Goal: Task Accomplishment & Management: Use online tool/utility

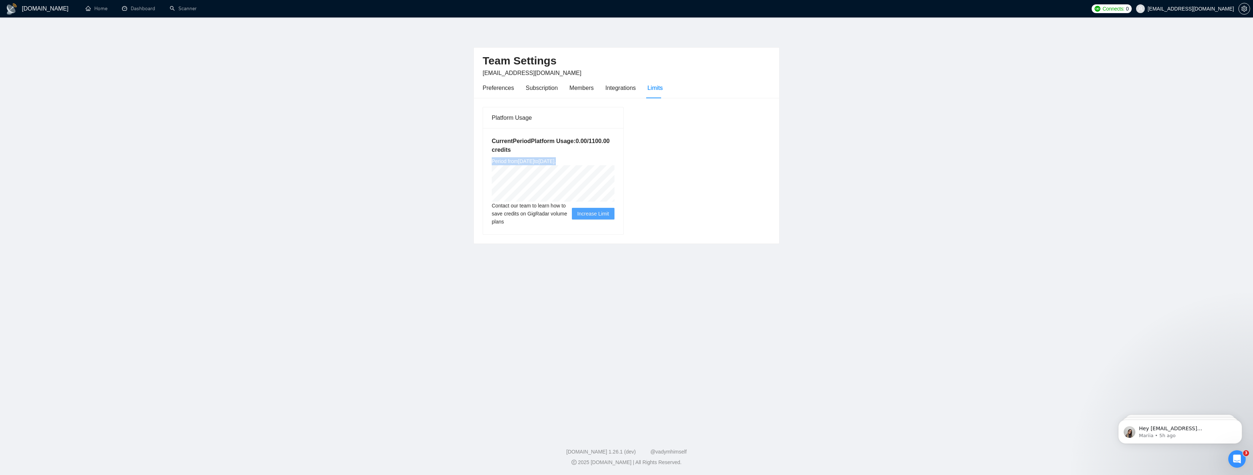
click at [492, 161] on div "Current Period Platform Usage: 0.00 / 1100.00 credits Period from [DATE] to [DA…" at bounding box center [553, 181] width 140 height 106
click at [492, 86] on div "Preferences" at bounding box center [498, 87] width 31 height 9
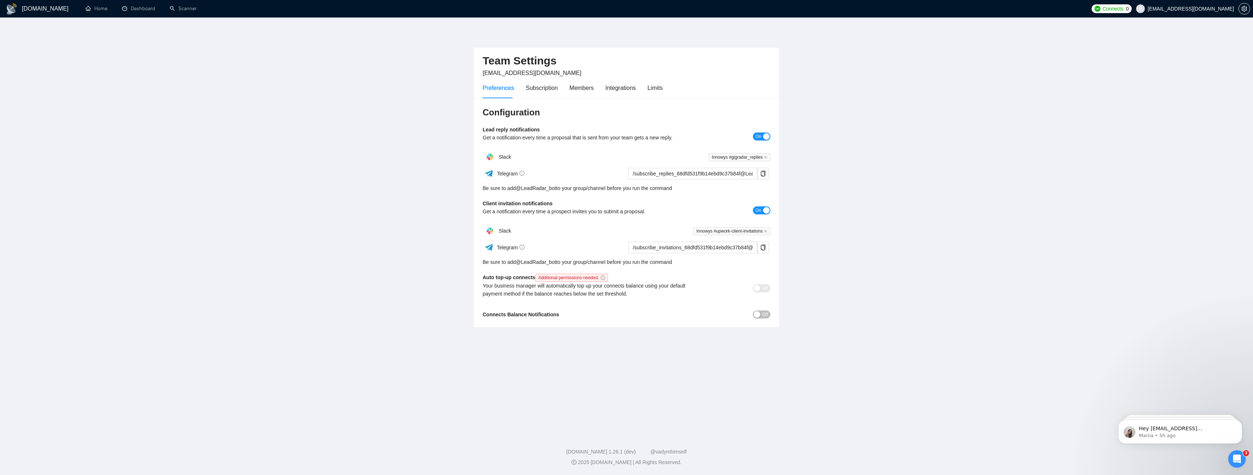
click at [37, 7] on h1 "[DOMAIN_NAME]" at bounding box center [45, 8] width 47 height 17
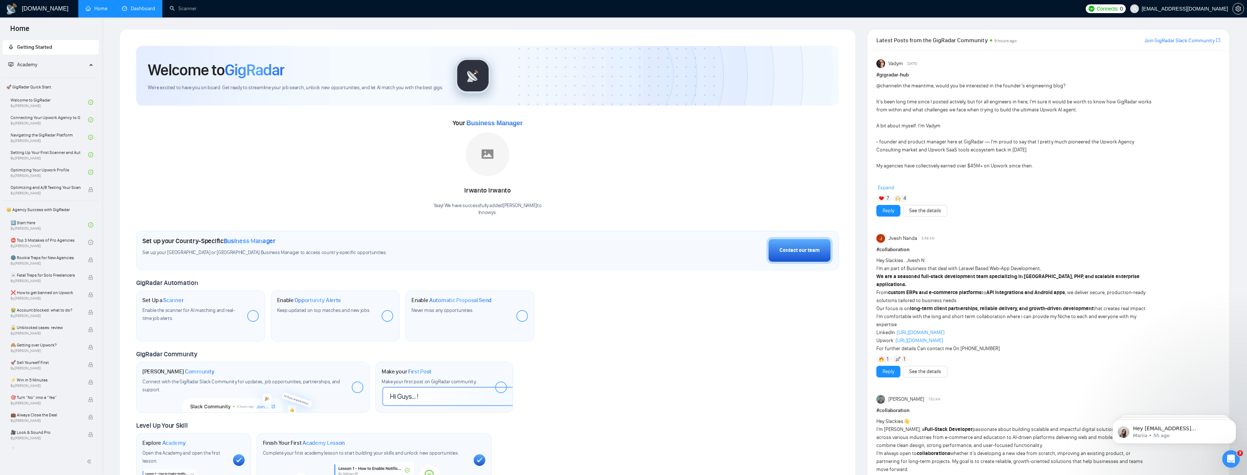
click at [150, 12] on link "Dashboard" at bounding box center [138, 8] width 33 height 6
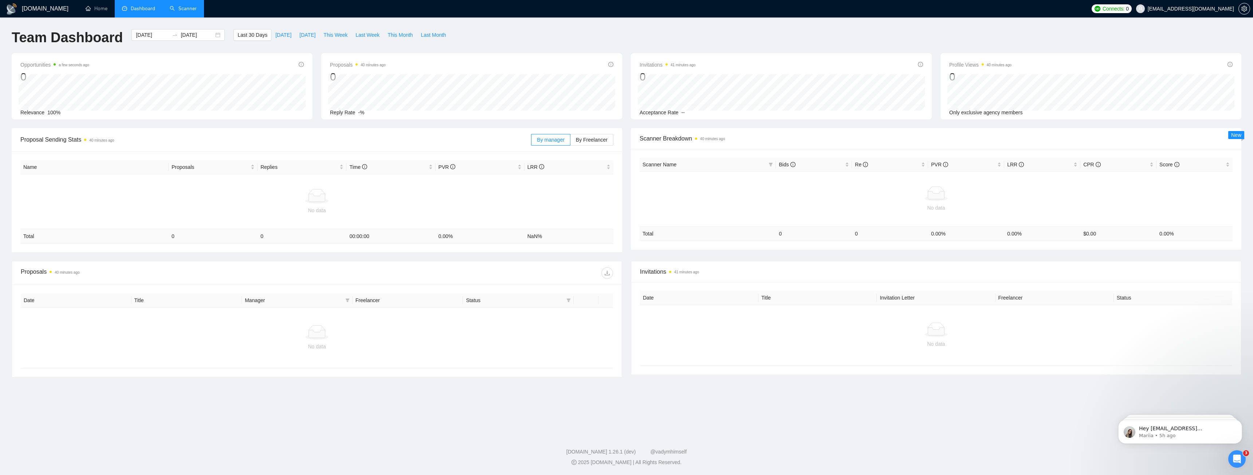
click at [183, 6] on link "Scanner" at bounding box center [183, 8] width 27 height 6
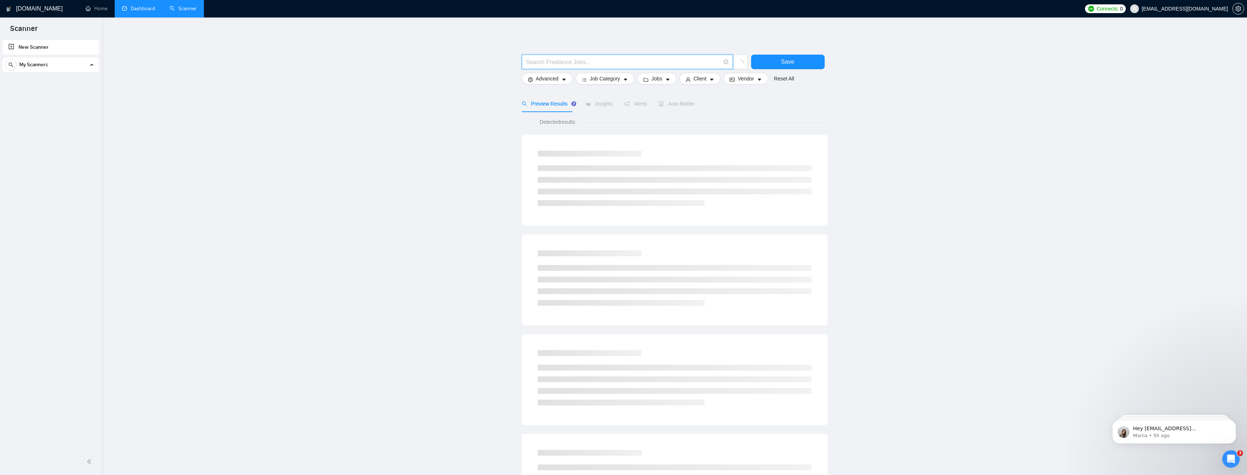
click at [582, 60] on input "text" at bounding box center [623, 62] width 194 height 9
click at [928, 69] on main "Save Advanced Job Category Jobs Client Vendor Reset All Preview Results Insight…" at bounding box center [675, 327] width 1122 height 596
